Goal: Check status

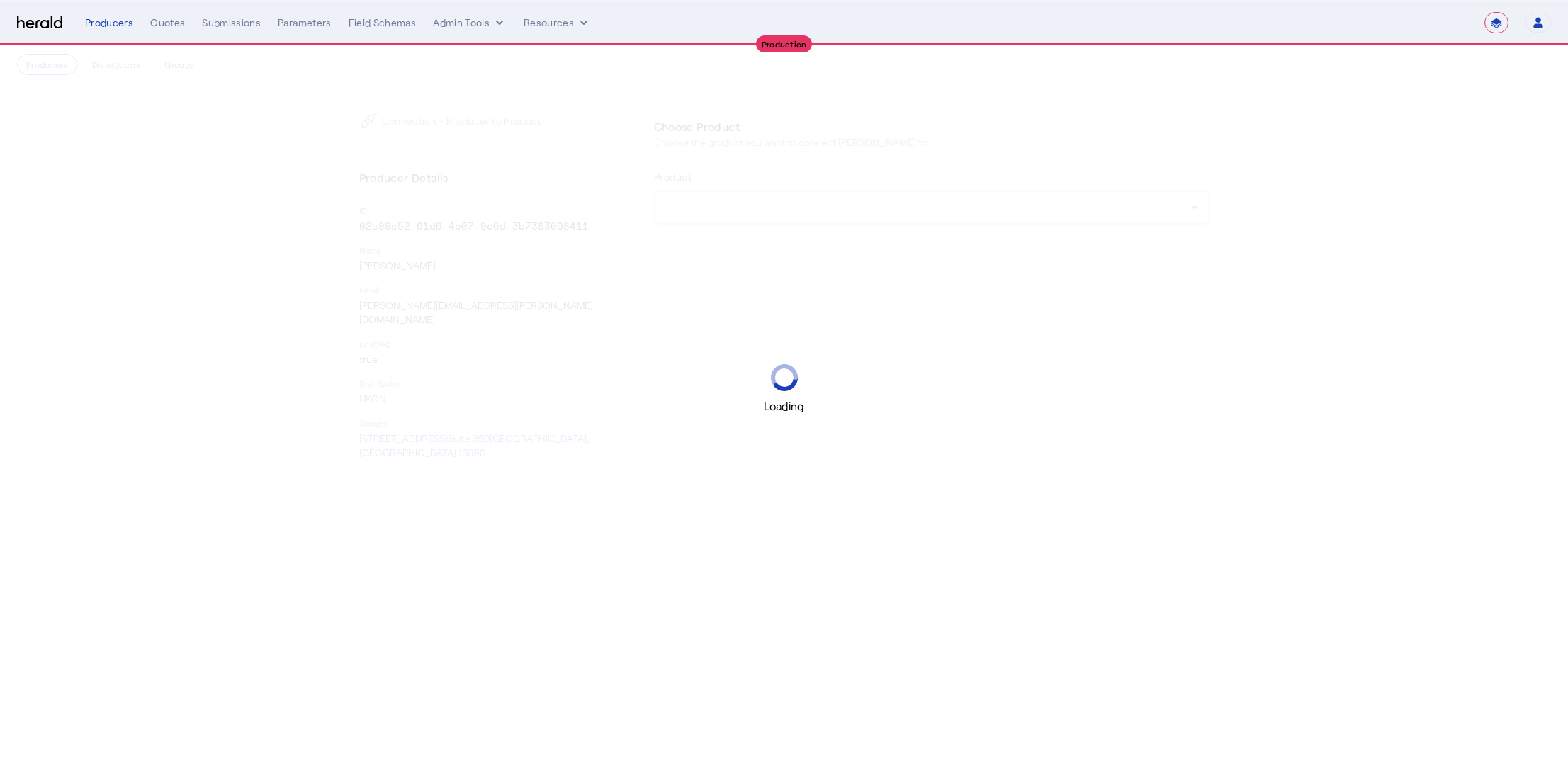
select select "**********"
select select "pfm_v94t_fifthwall"
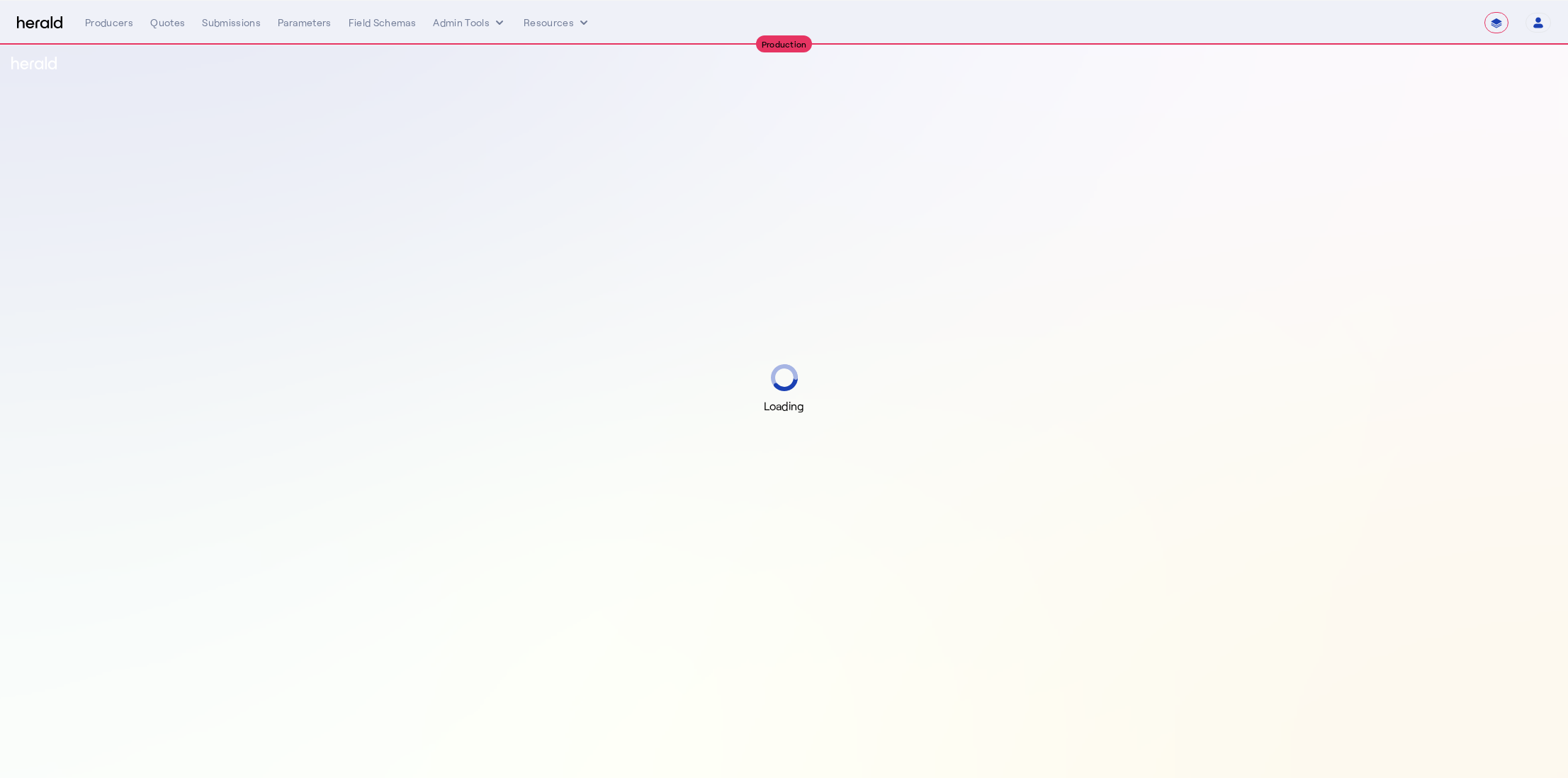
select select "**********"
